Goal: Use online tool/utility: Utilize a website feature to perform a specific function

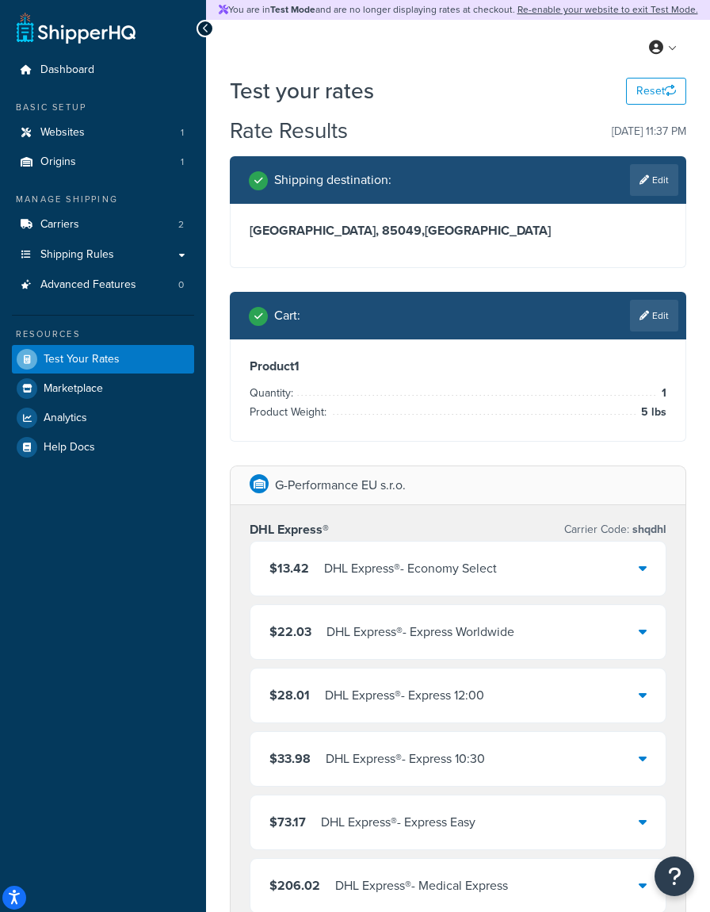
scroll to position [166, 0]
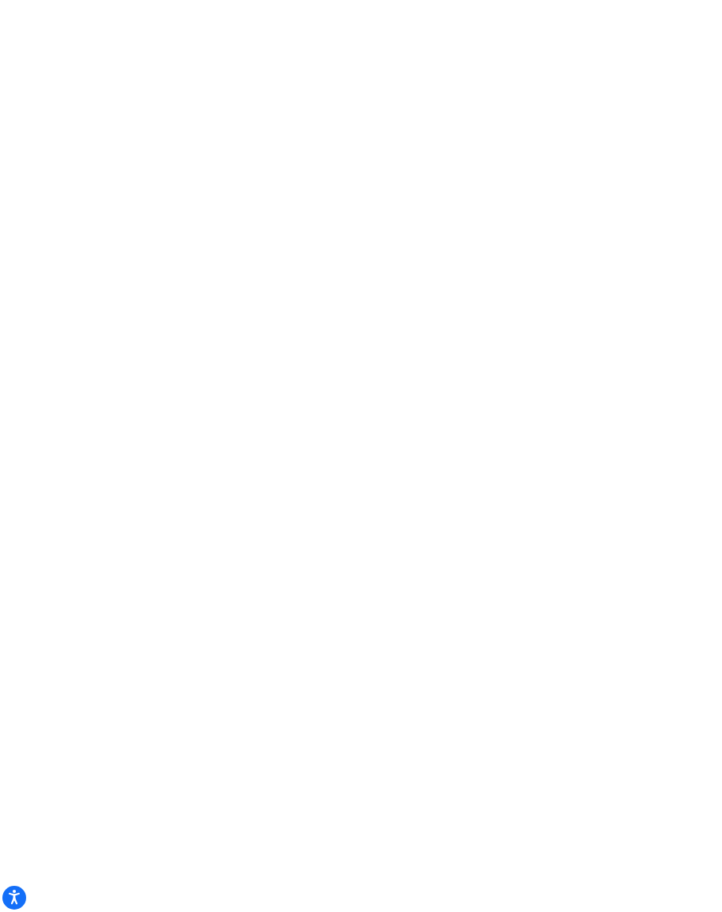
select select "ups"
select select "eur"
select select "kg"
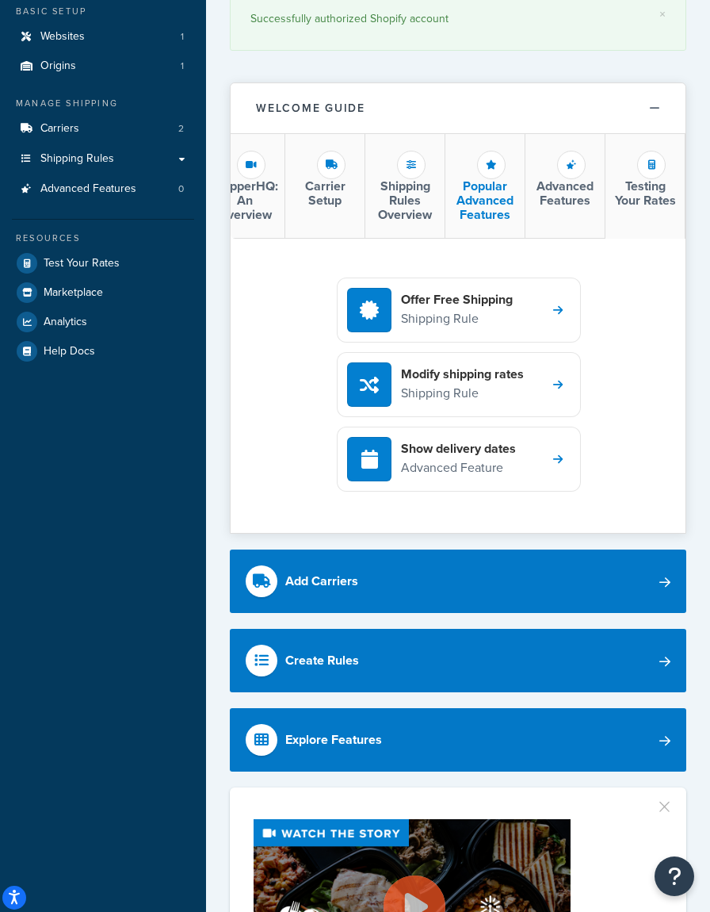
scroll to position [101, 0]
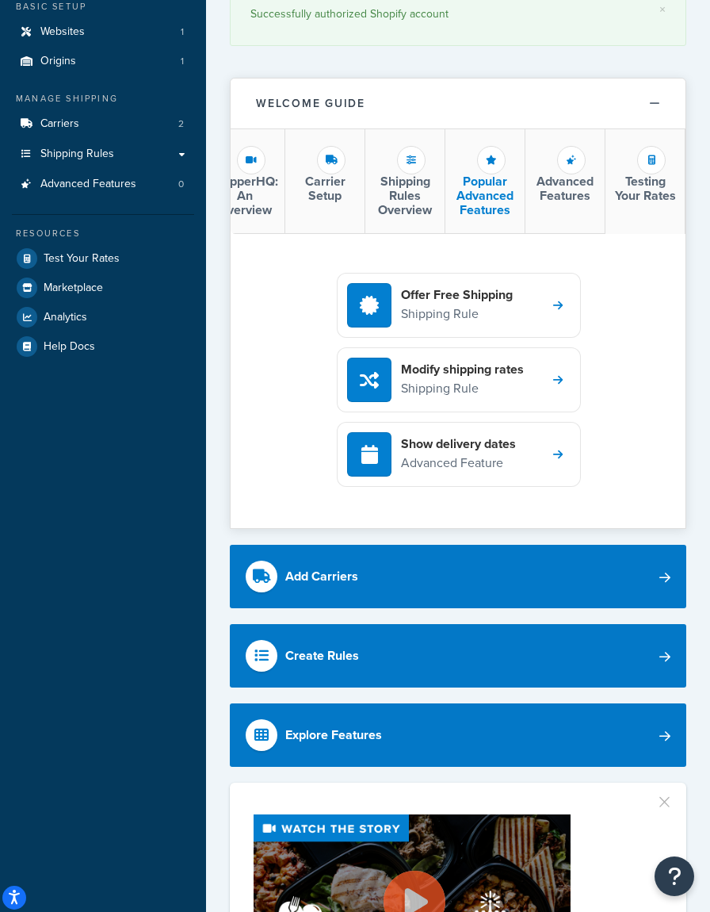
click at [499, 174] on h3 "Popular Advanced Features" at bounding box center [485, 195] width 67 height 42
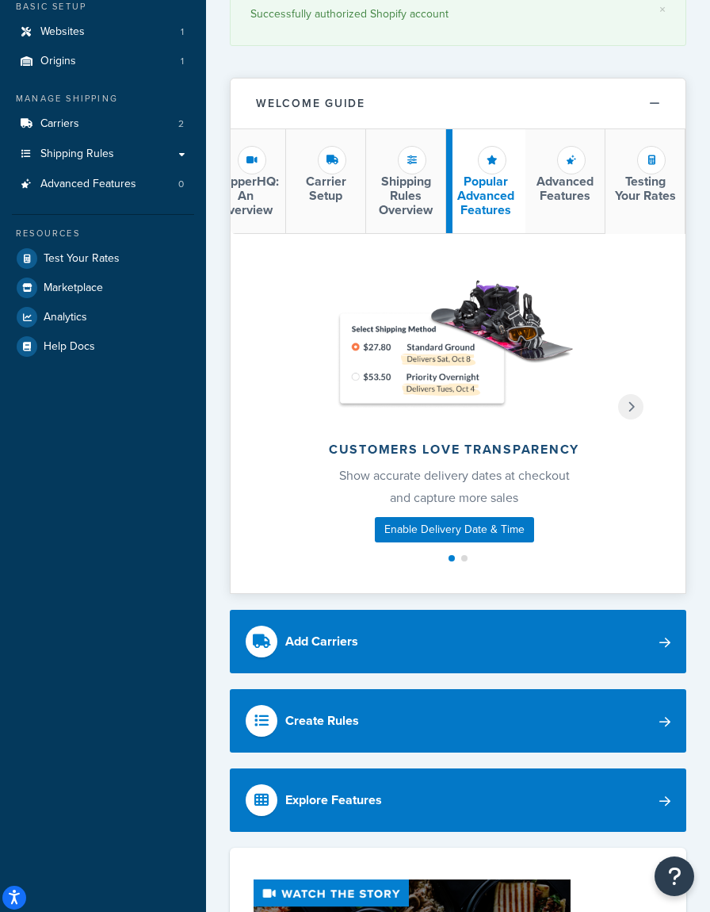
scroll to position [0, 145]
click at [629, 419] on div at bounding box center [630, 406] width 25 height 25
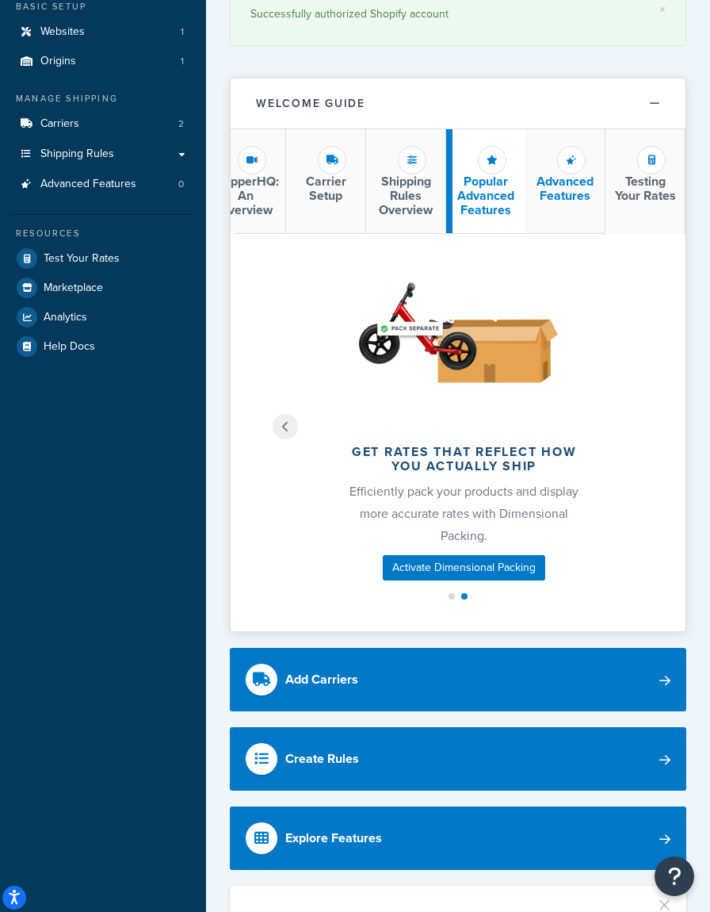
click at [569, 191] on h3 "Advanced Features" at bounding box center [565, 188] width 67 height 28
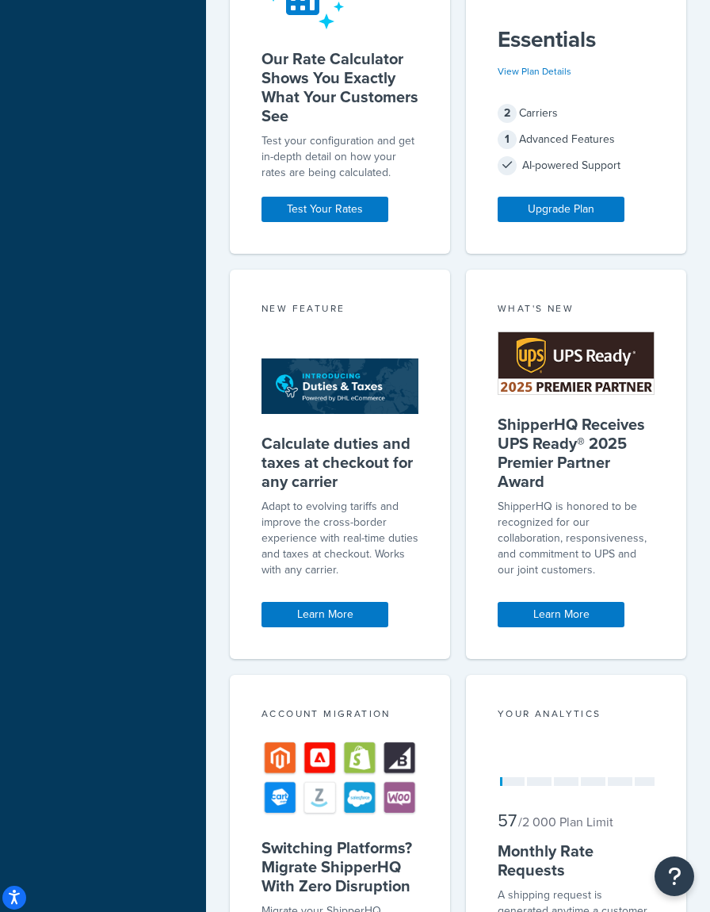
scroll to position [1577, 0]
